Goal: Information Seeking & Learning: Find specific fact

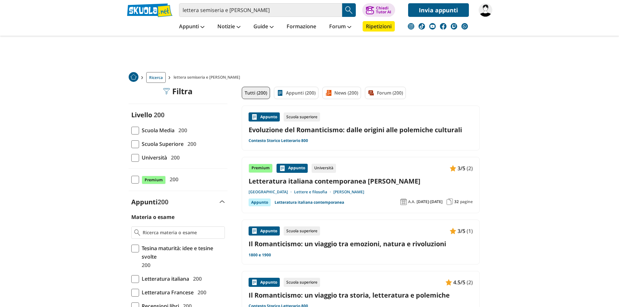
click at [357, 135] on div "Appunto Scuola superiore Evoluzione del Romanticismo: dalle origini alle polemi…" at bounding box center [360, 127] width 224 height 31
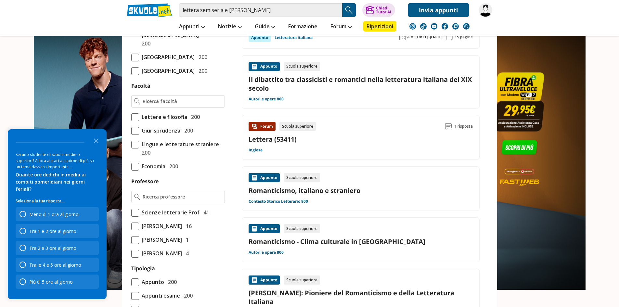
scroll to position [357, 0]
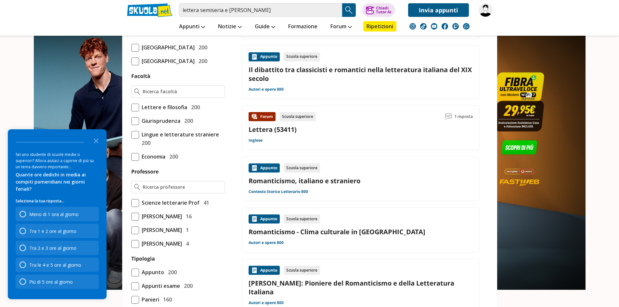
click at [327, 76] on link "Il dibattito tra classicisti e romantici nella letteratura italiana del XIX sec…" at bounding box center [360, 74] width 224 height 18
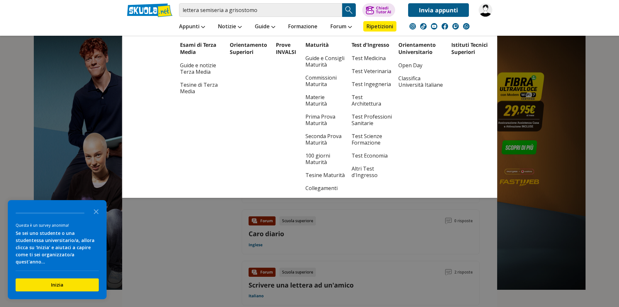
scroll to position [682, 0]
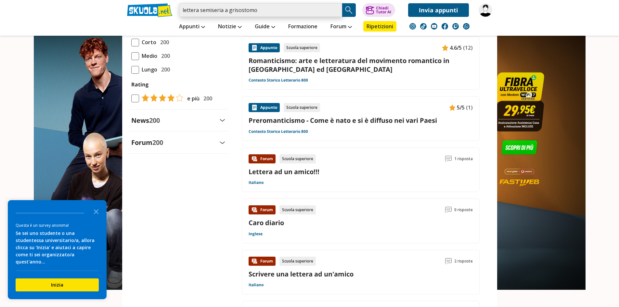
click at [262, 8] on input "lettera semiseria a grisostomo" at bounding box center [260, 10] width 163 height 14
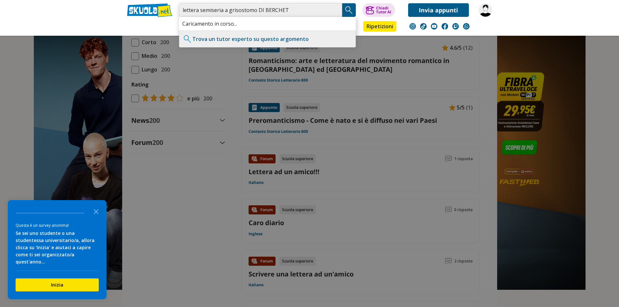
type input "lettera semiseria a grisostomo DI BERCHET"
